Goal: Transaction & Acquisition: Purchase product/service

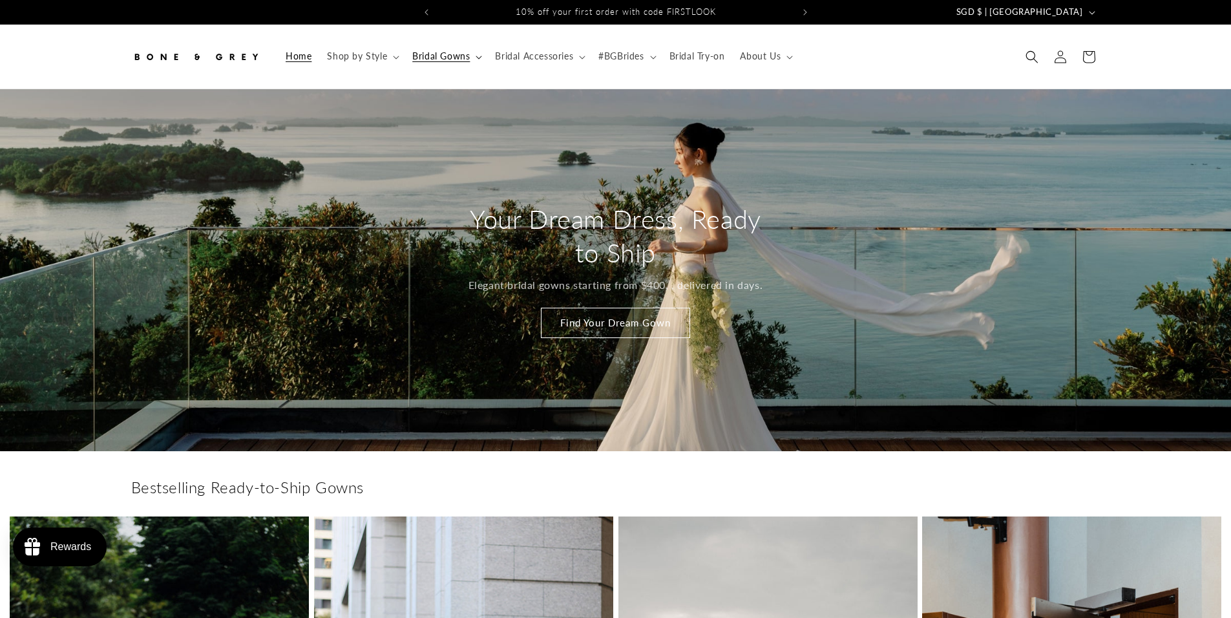
click at [450, 58] on span "Bridal Gowns" at bounding box center [440, 56] width 57 height 12
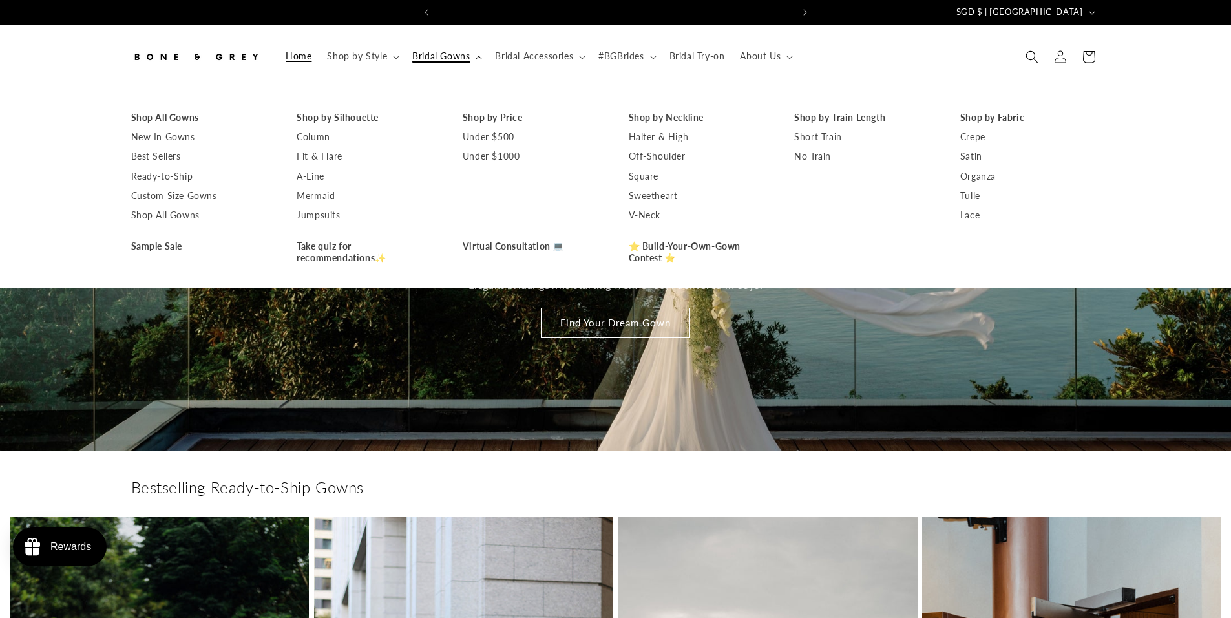
scroll to position [0, 355]
click at [630, 30] on header "Home Shop by Style Shop by Style Vows in Motion By Style" at bounding box center [616, 57] width 1034 height 64
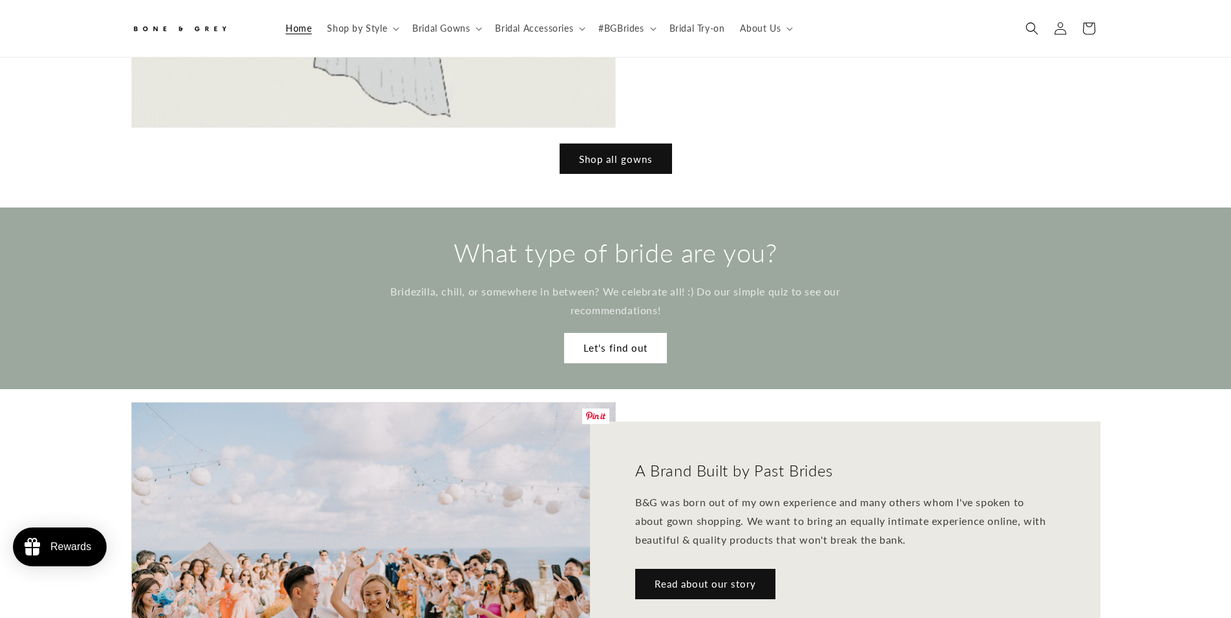
scroll to position [1710, 0]
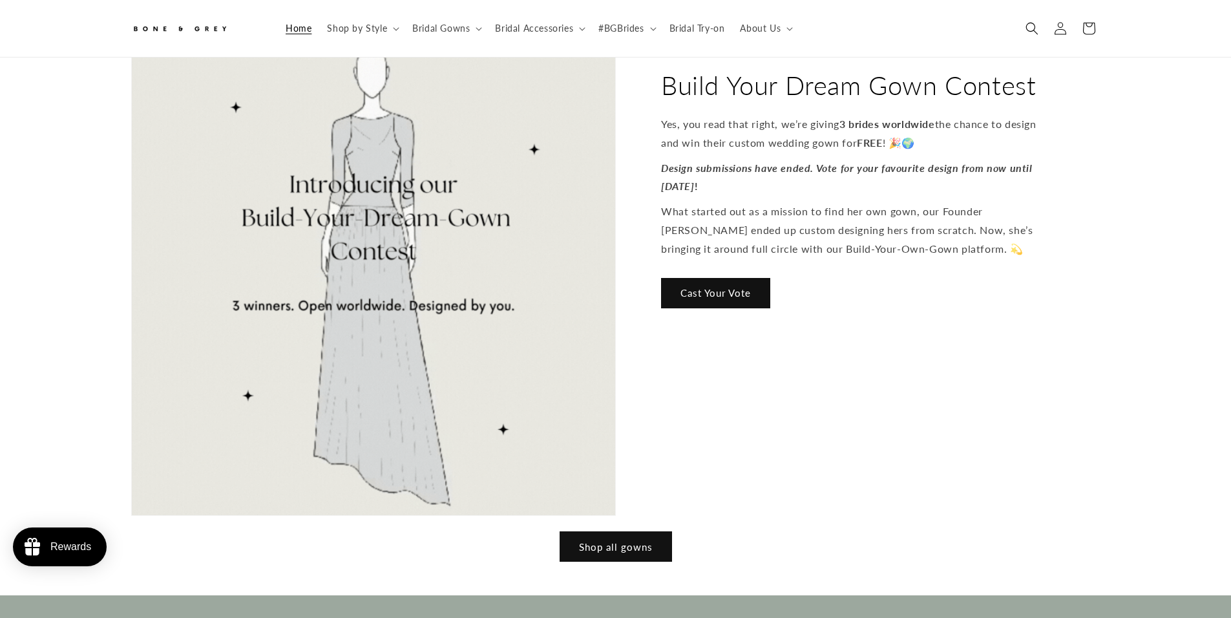
click at [548, 286] on img at bounding box center [373, 272] width 483 height 485
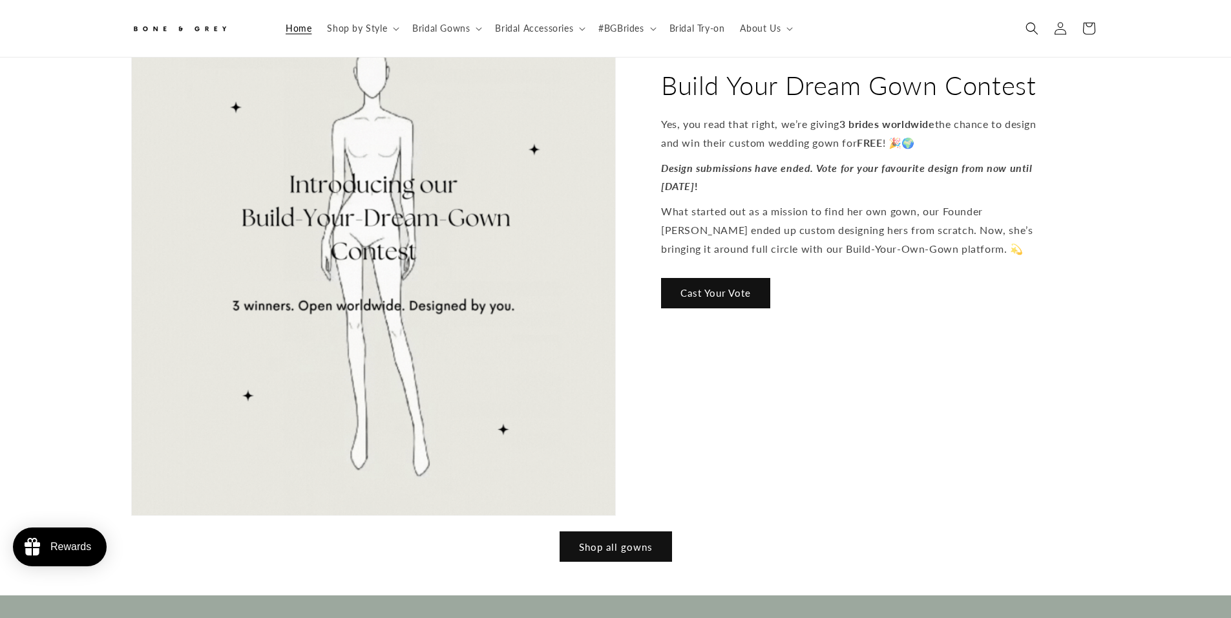
click at [488, 250] on img at bounding box center [373, 272] width 483 height 485
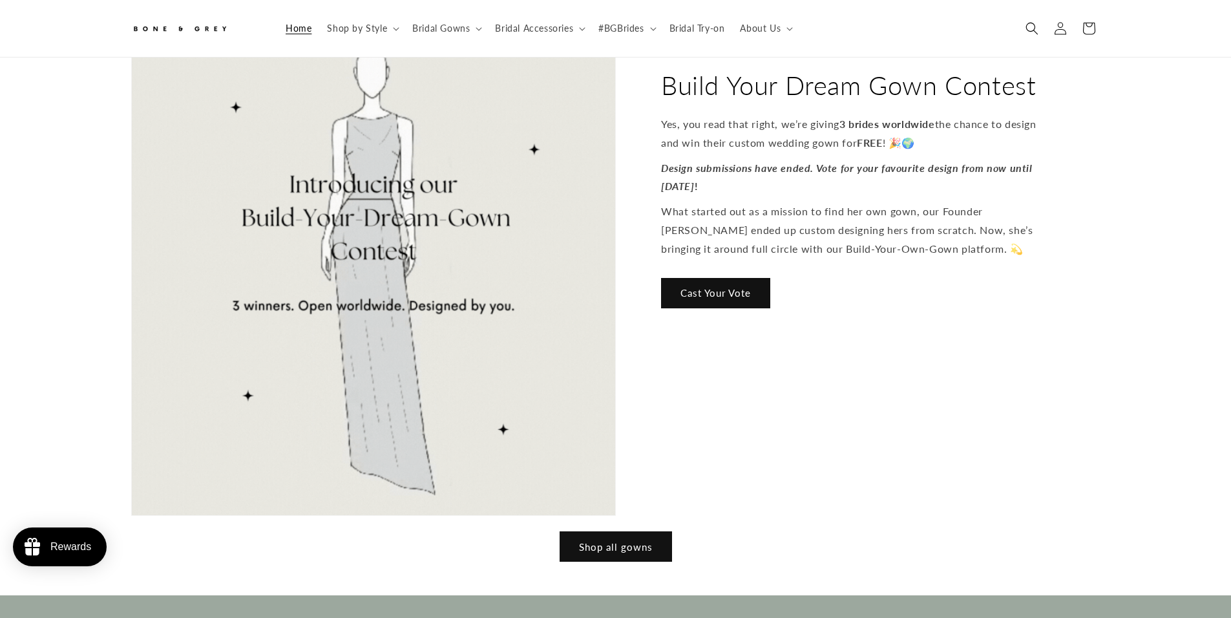
click at [333, 263] on img at bounding box center [373, 272] width 483 height 485
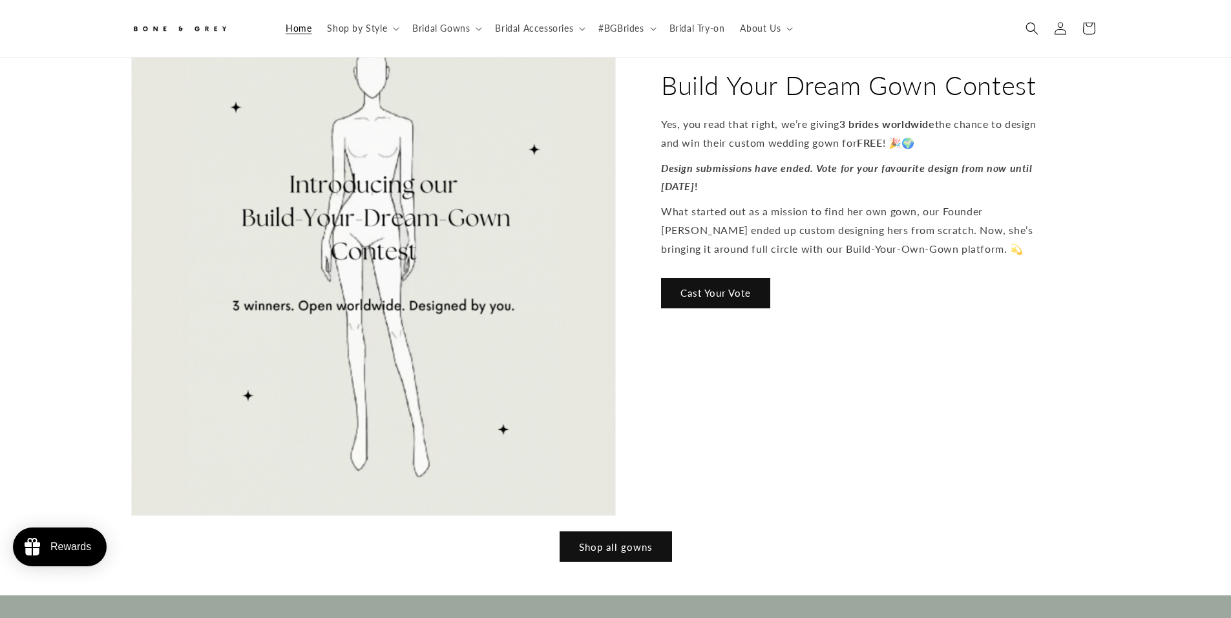
click at [360, 217] on img at bounding box center [373, 272] width 483 height 485
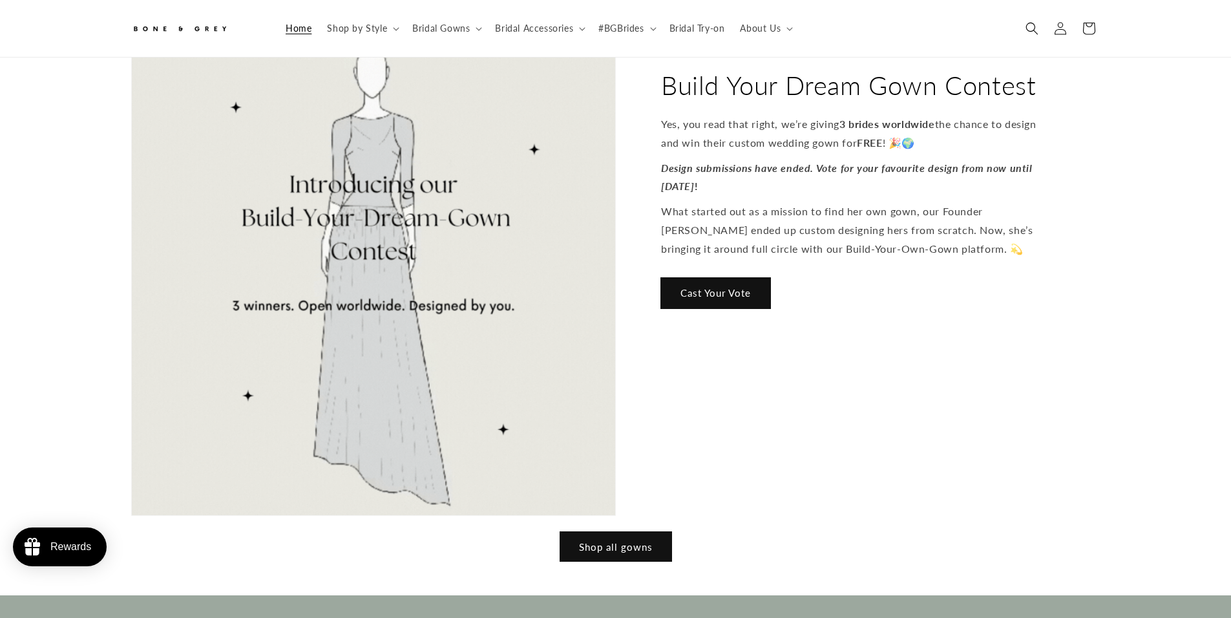
click at [679, 278] on link "Cast Your Vote" at bounding box center [715, 293] width 109 height 30
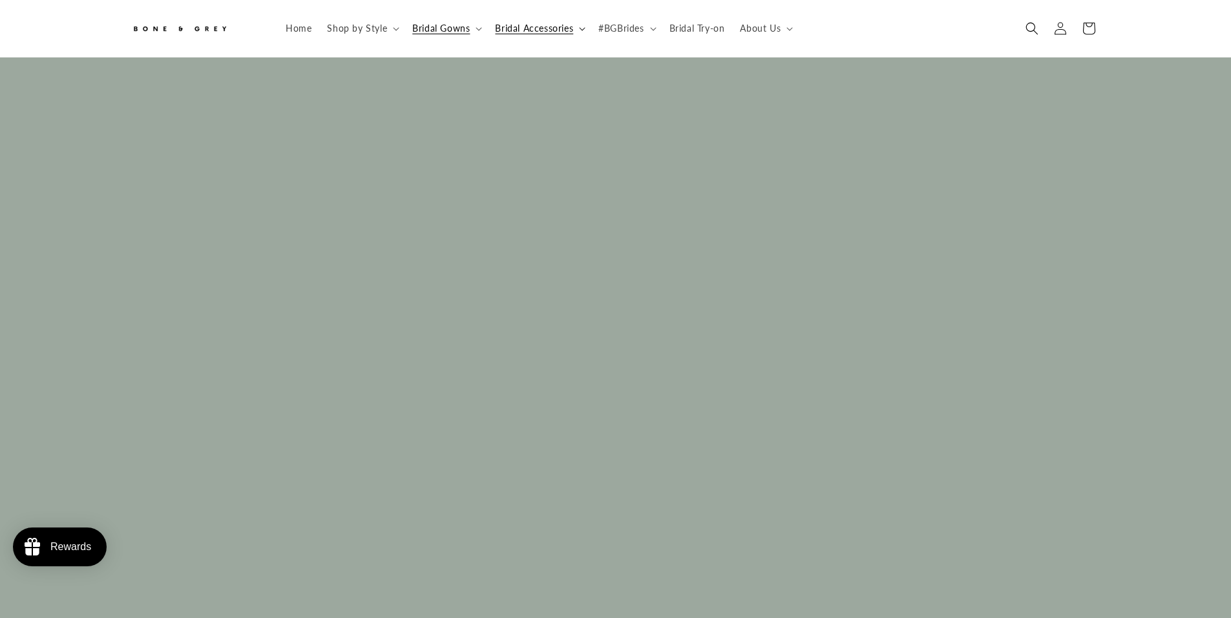
scroll to position [0, 711]
click at [477, 32] on summary "Bridal Gowns" at bounding box center [445, 28] width 83 height 27
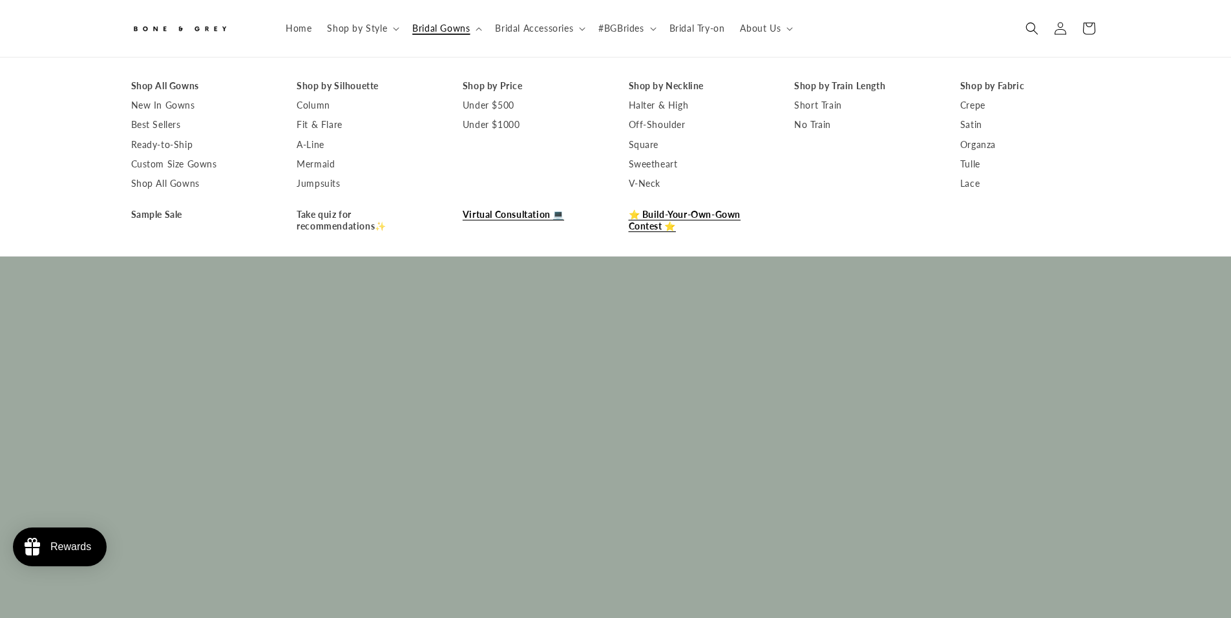
scroll to position [0, 0]
click at [492, 216] on link "Virtual Consultation 💻" at bounding box center [533, 214] width 140 height 19
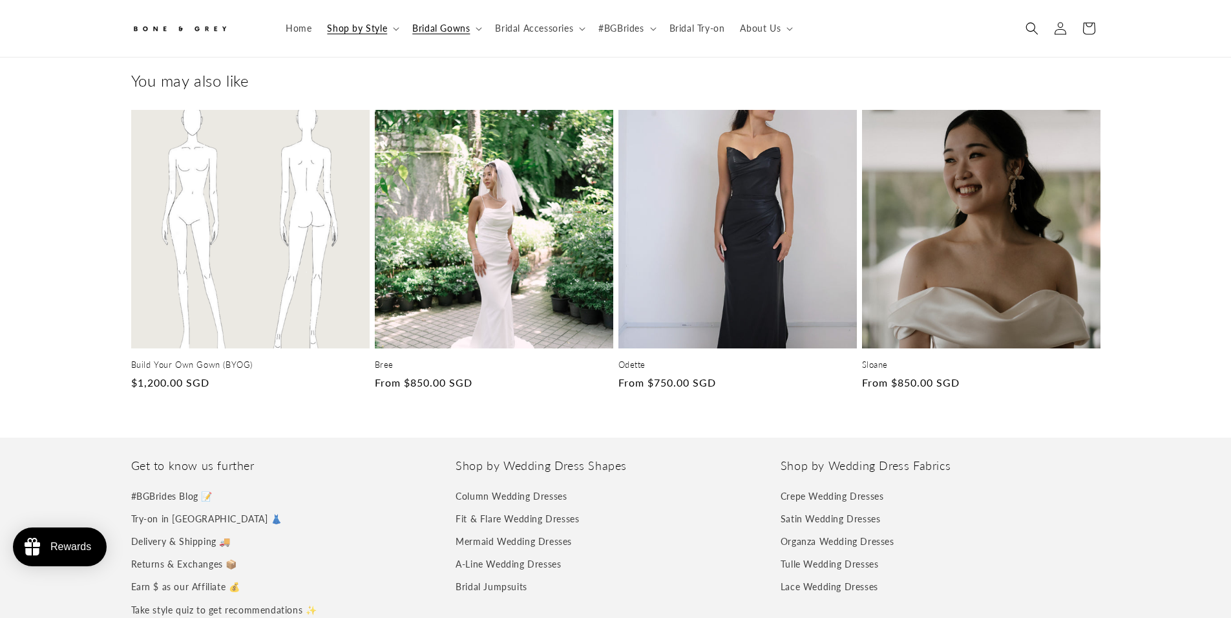
scroll to position [0, 711]
click at [206, 359] on link "Build Your Own Gown (BYOG)" at bounding box center [250, 364] width 238 height 11
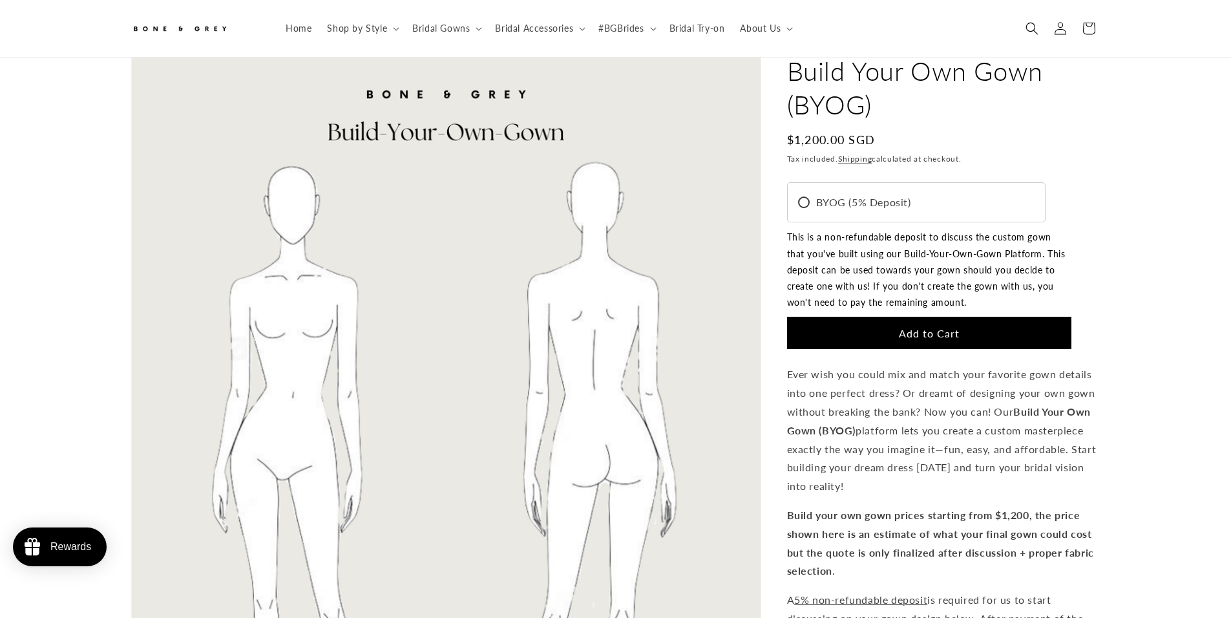
scroll to position [57, 0]
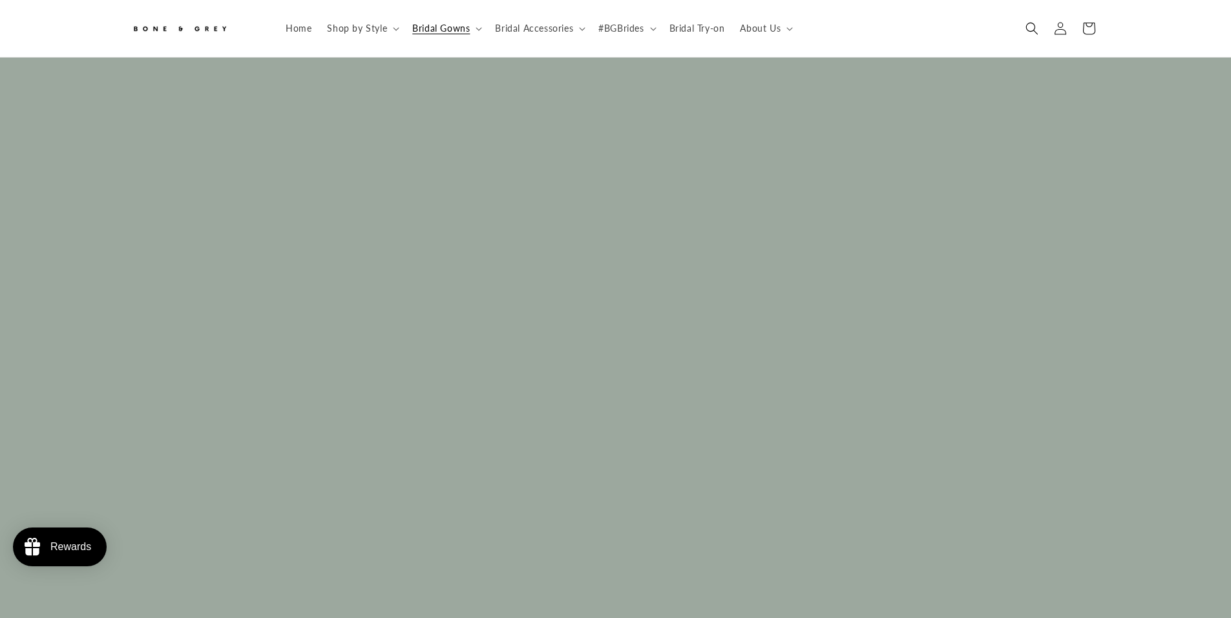
scroll to position [0, 355]
